Goal: Task Accomplishment & Management: Use online tool/utility

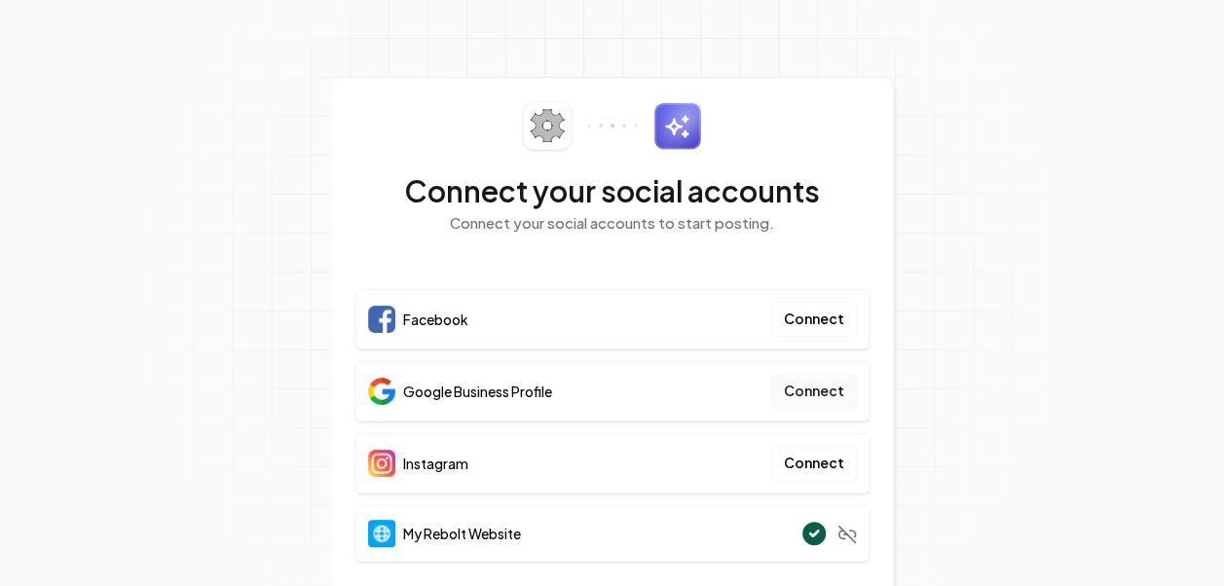
click at [797, 391] on button "Connect" at bounding box center [814, 391] width 86 height 35
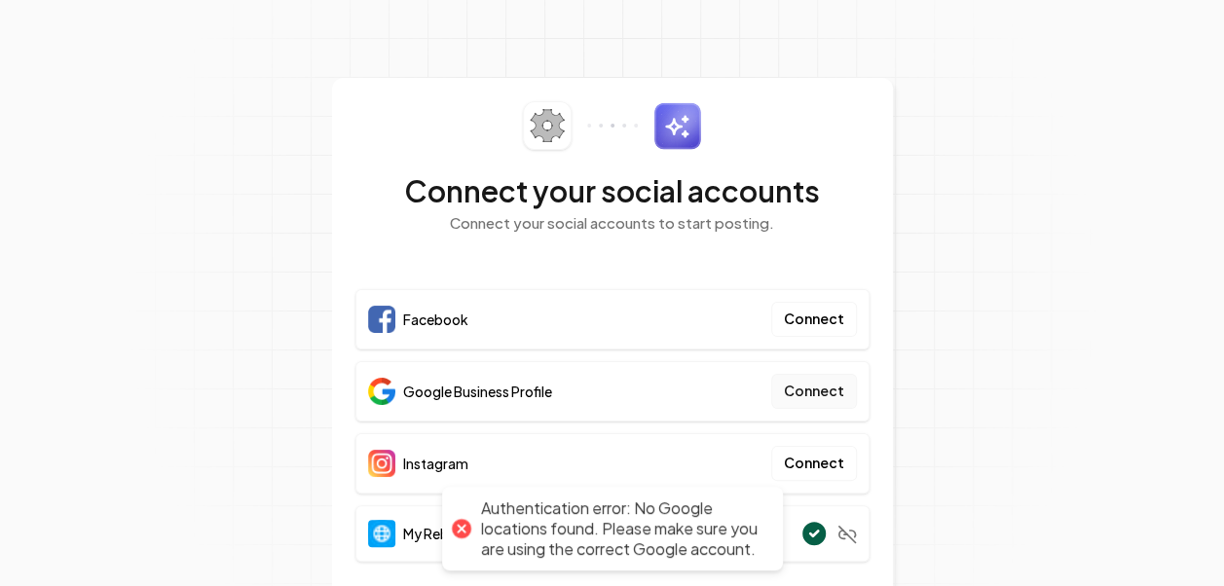
click at [828, 398] on button "Connect" at bounding box center [814, 391] width 86 height 35
